Goal: Transaction & Acquisition: Purchase product/service

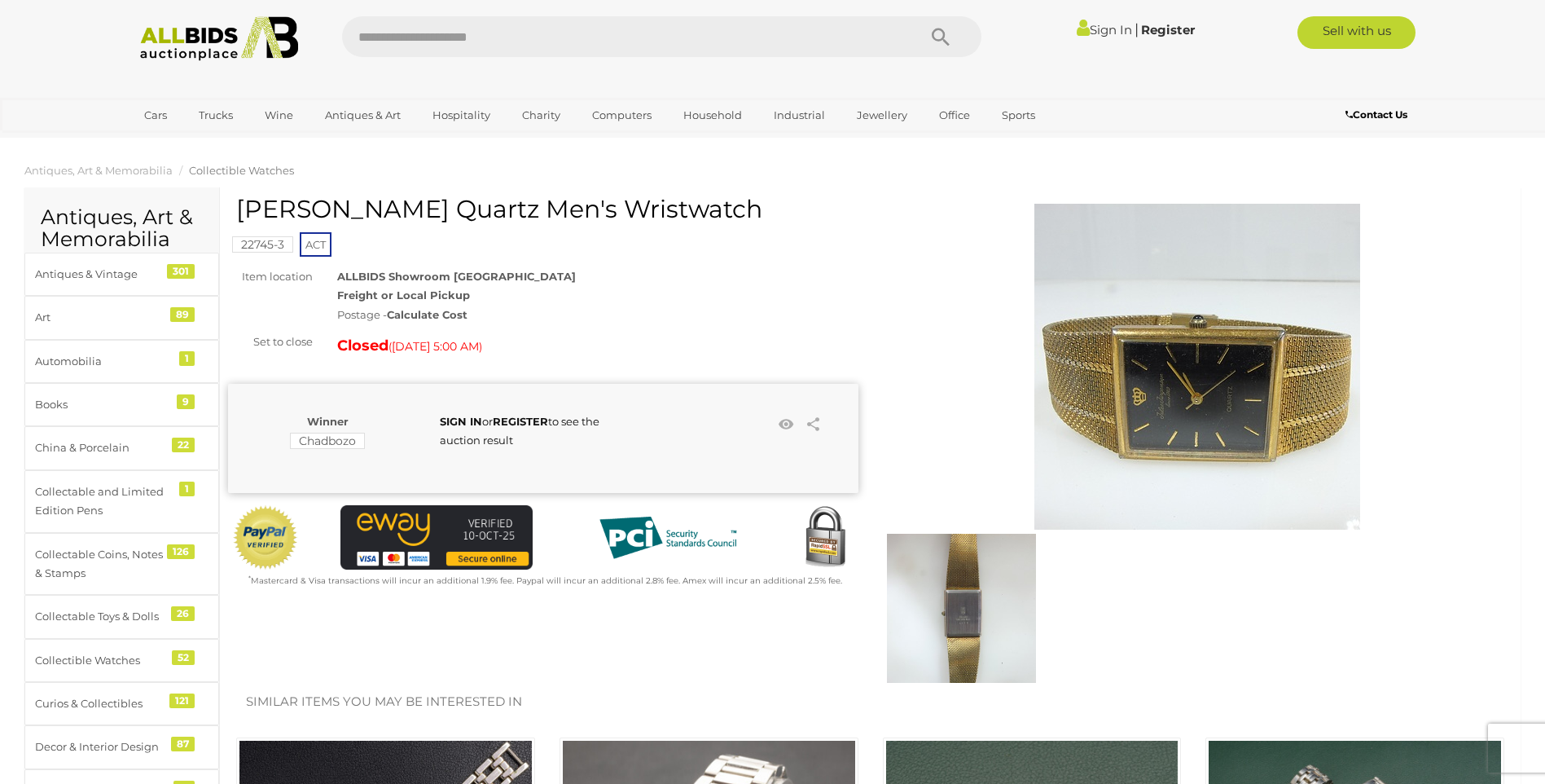
scroll to position [163, 0]
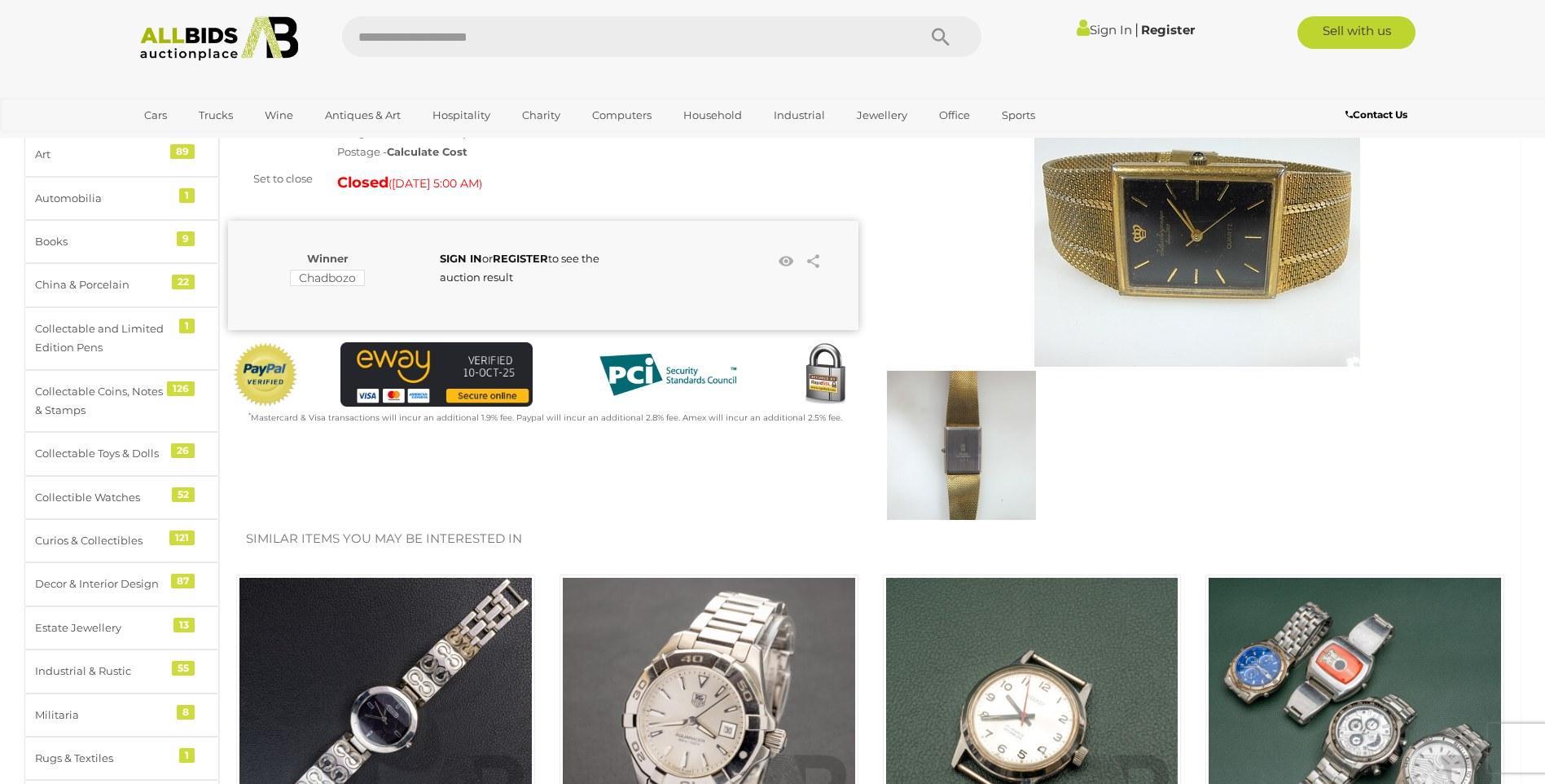
click at [965, 462] on img at bounding box center [962, 445] width 149 height 149
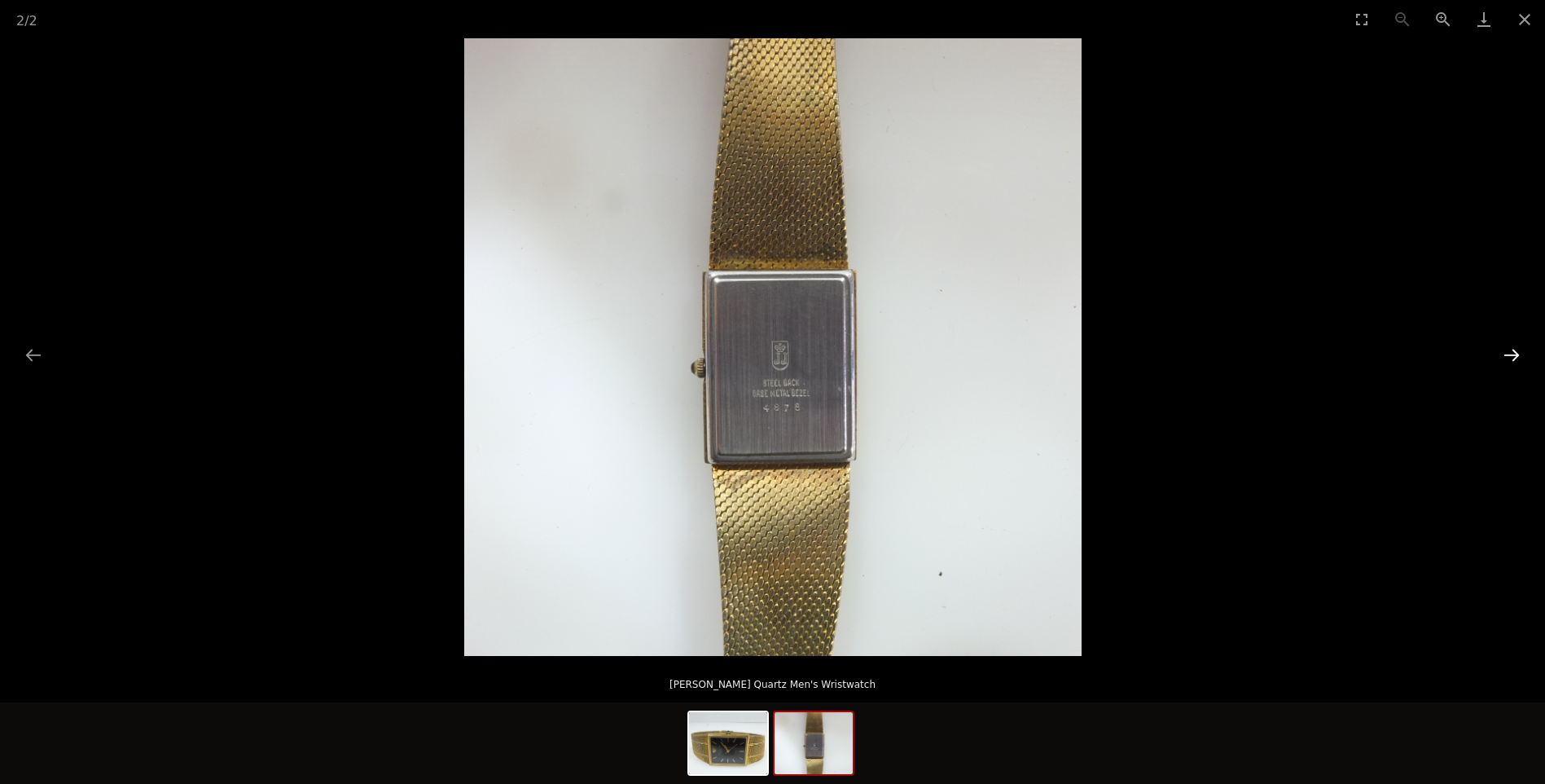
click at [1515, 355] on button "Next slide" at bounding box center [1512, 354] width 34 height 31
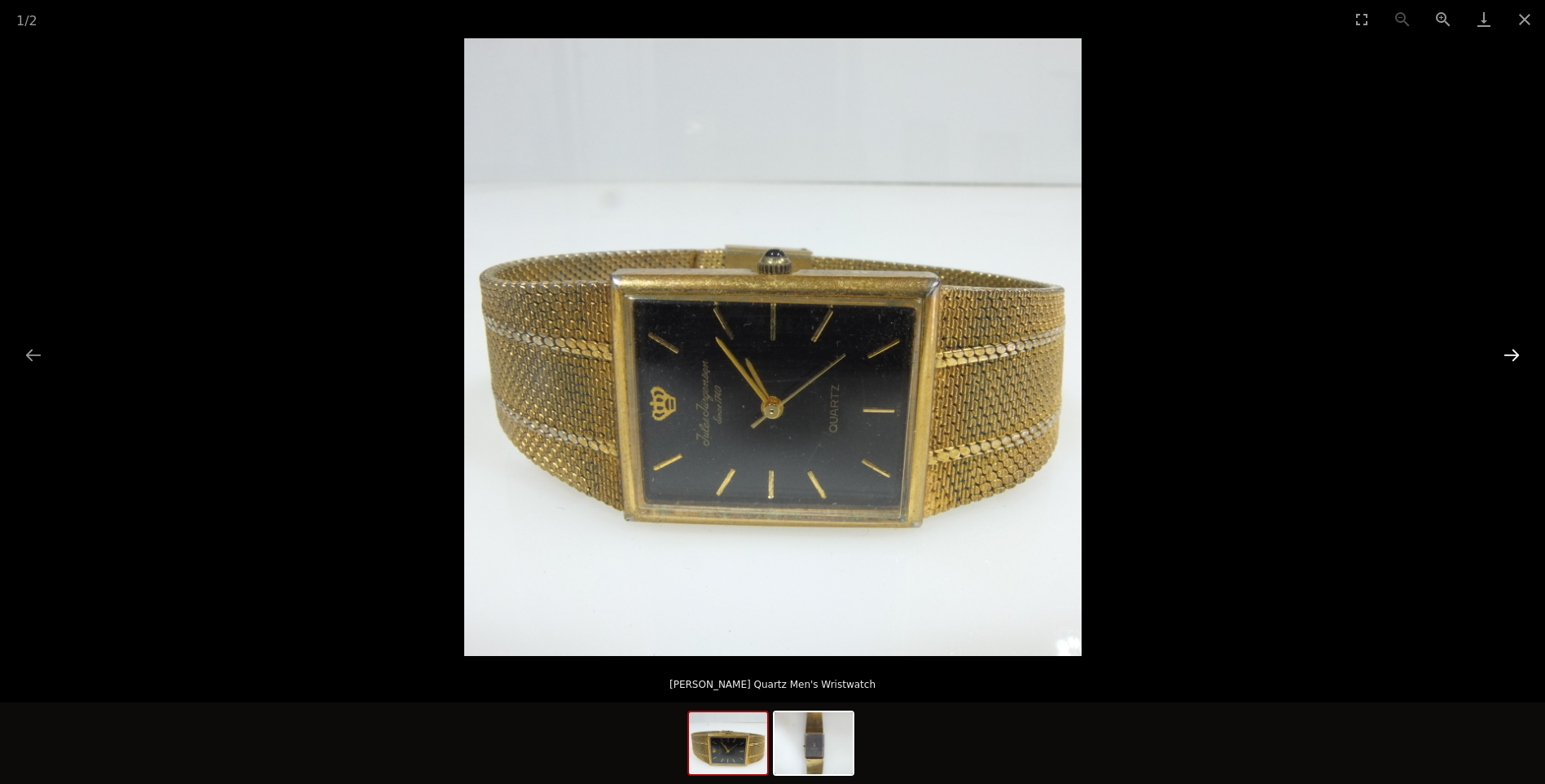
click at [1515, 355] on button "Next slide" at bounding box center [1512, 354] width 34 height 31
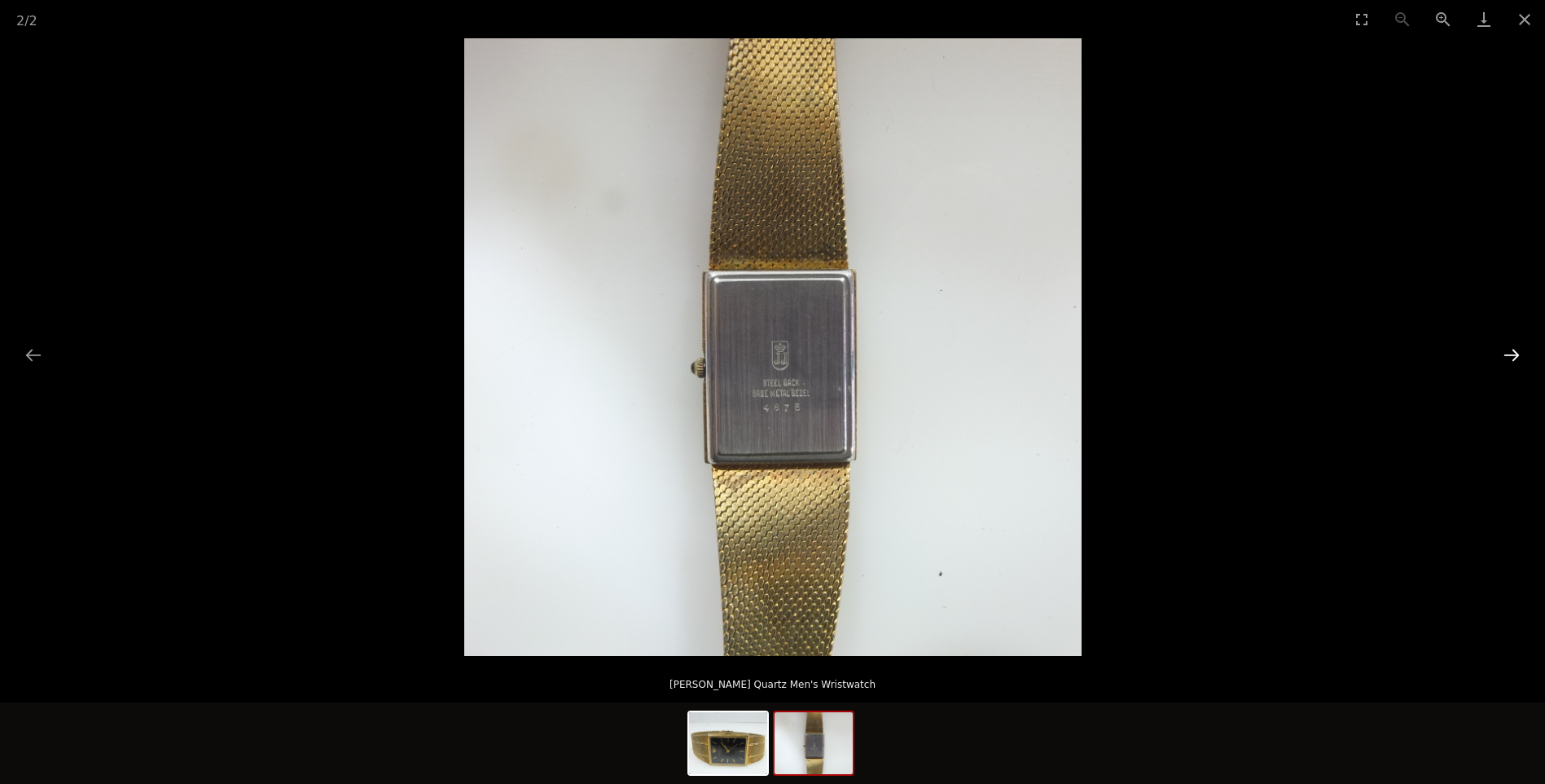
click at [1515, 355] on button "Next slide" at bounding box center [1512, 354] width 34 height 31
